Goal: Contribute content

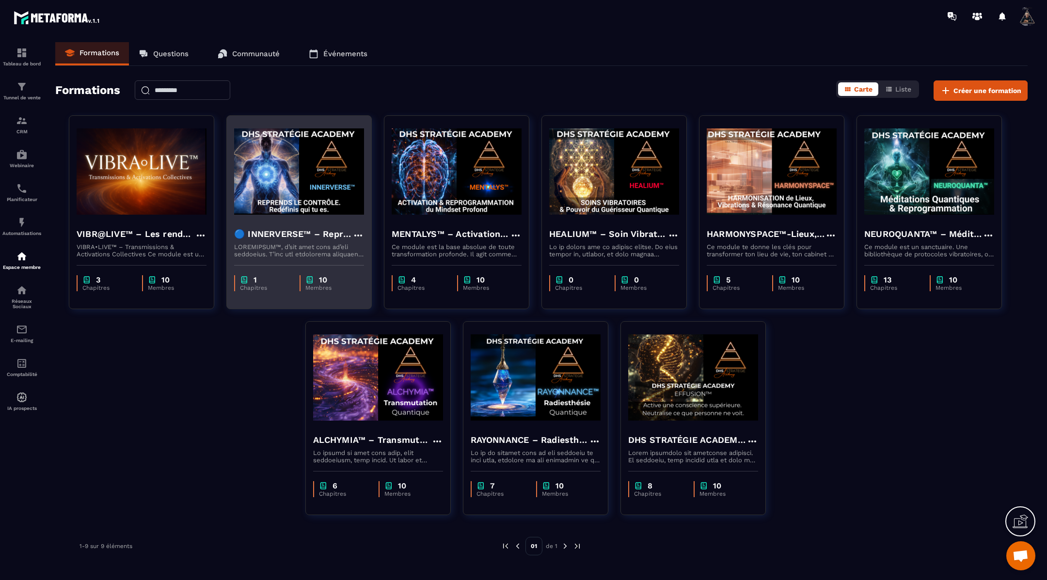
click at [322, 178] on img at bounding box center [299, 171] width 130 height 97
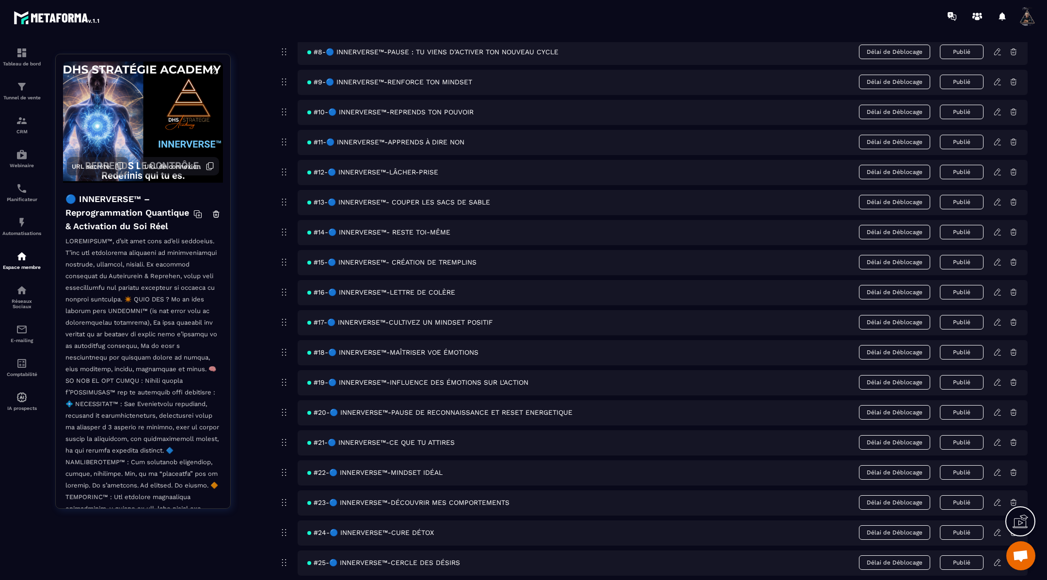
scroll to position [323, 0]
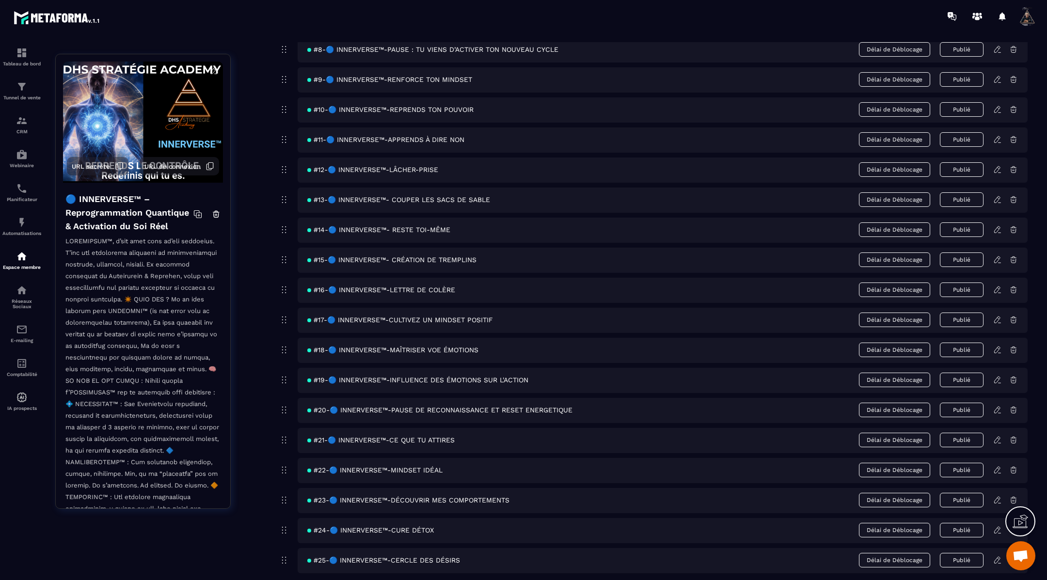
click at [999, 319] on icon at bounding box center [998, 320] width 9 height 9
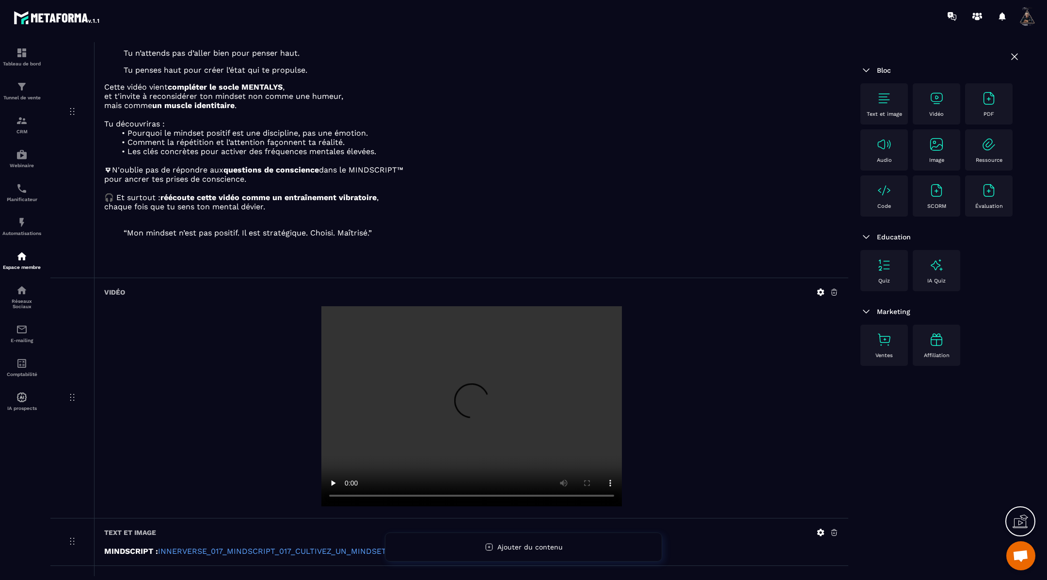
scroll to position [248, 0]
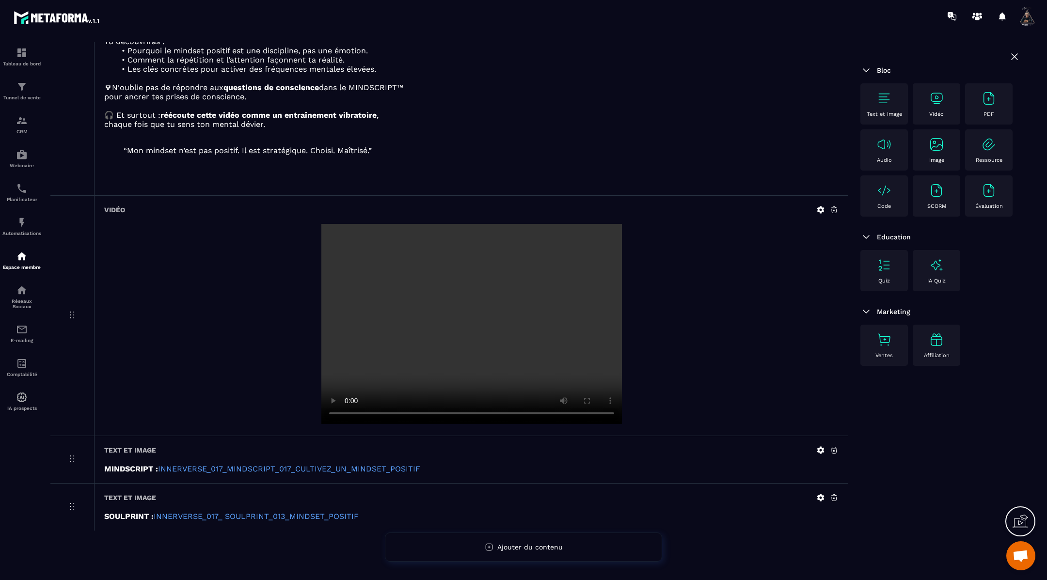
click at [493, 311] on video at bounding box center [472, 324] width 301 height 200
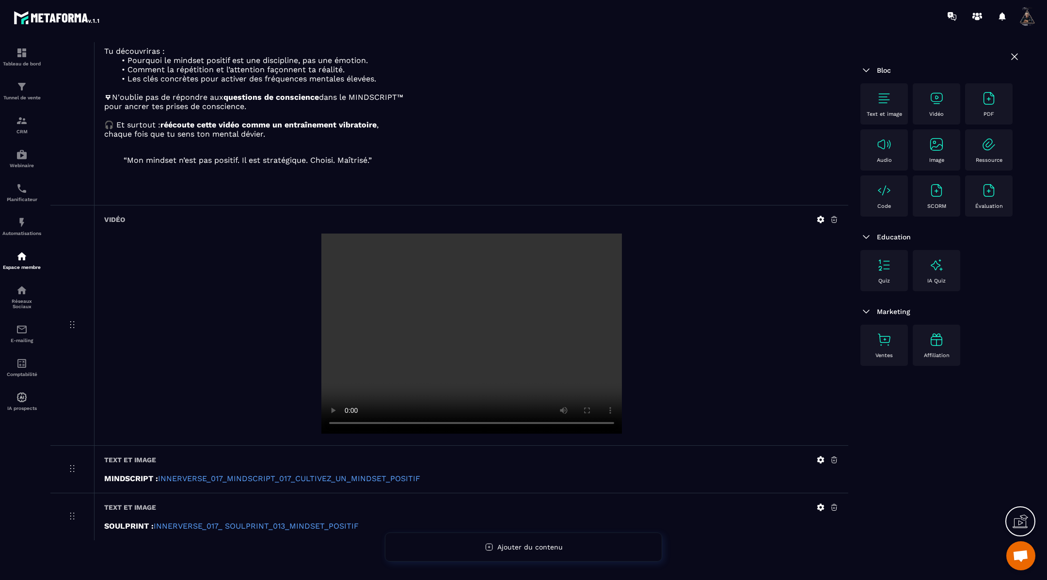
scroll to position [236, 0]
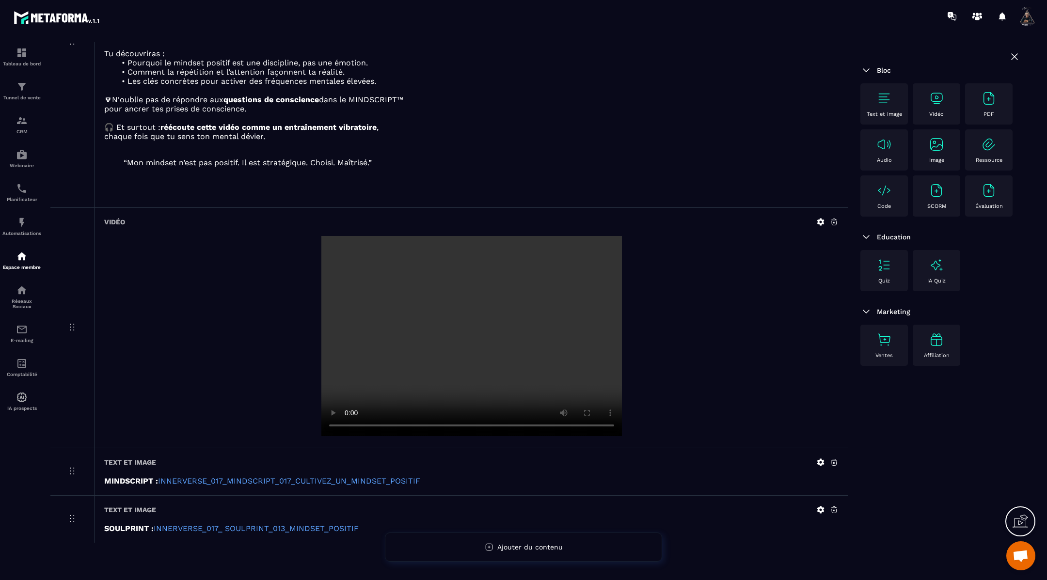
click at [820, 220] on icon at bounding box center [821, 222] width 9 height 9
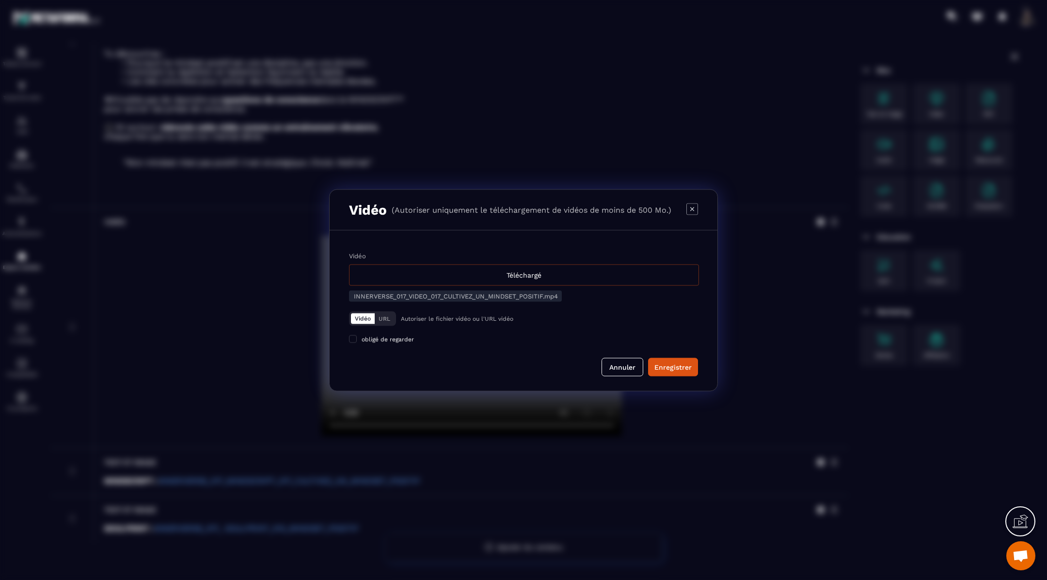
click at [562, 276] on div "Téléchargé" at bounding box center [524, 274] width 350 height 21
click at [0, 0] on input "Vidéo Téléchargé" at bounding box center [0, 0] width 0 height 0
click at [670, 367] on div "Enregistrer" at bounding box center [673, 367] width 37 height 10
